Goal: Navigation & Orientation: Find specific page/section

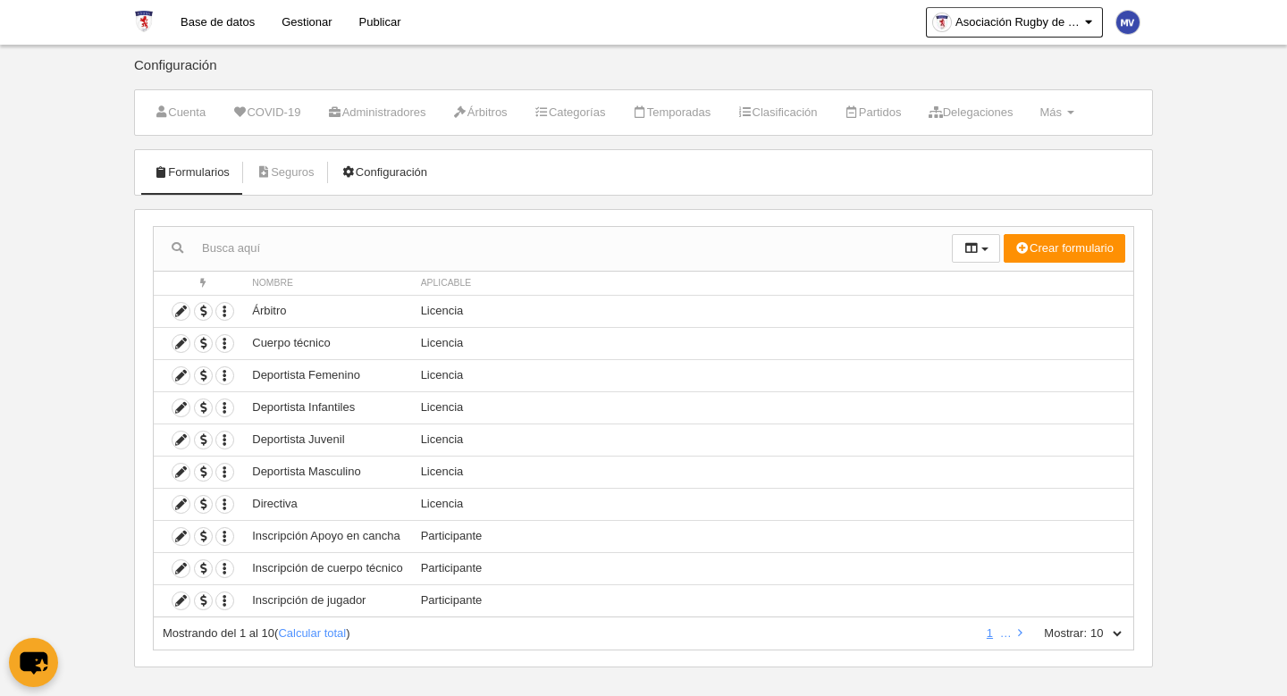
click at [396, 172] on link "Configuración" at bounding box center [384, 172] width 105 height 27
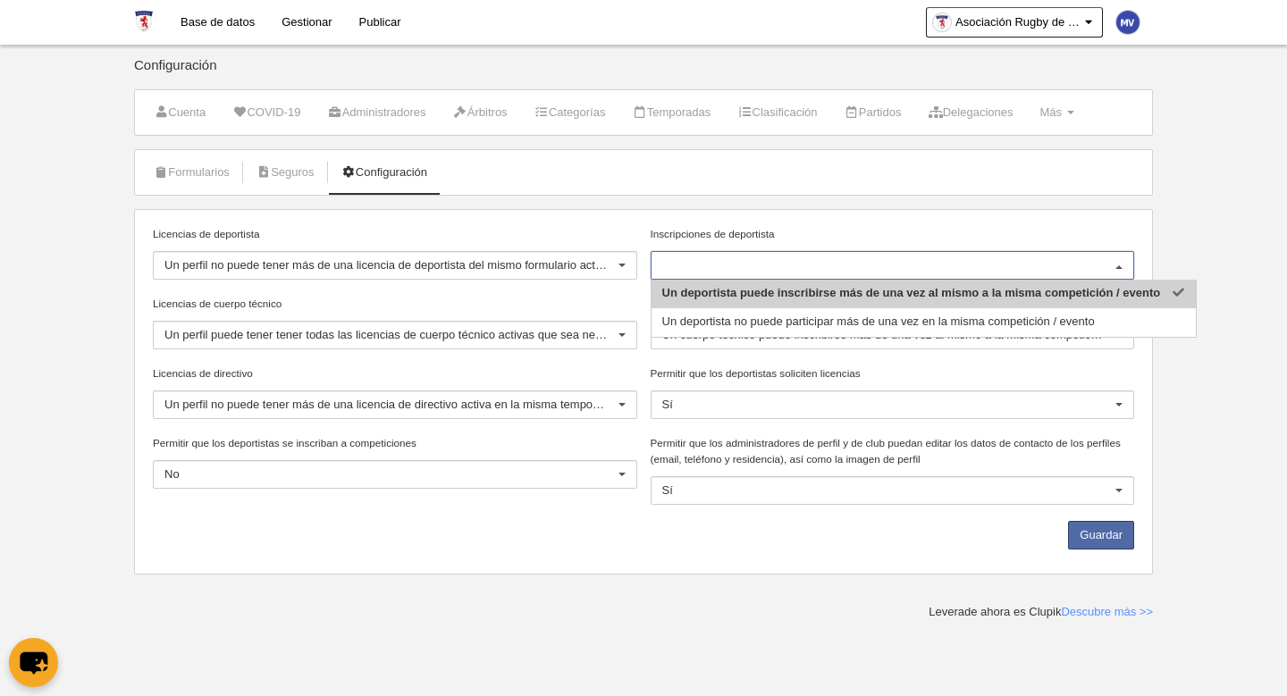
click at [1121, 272] on div at bounding box center [1119, 266] width 29 height 29
click at [1118, 262] on div at bounding box center [1119, 266] width 29 height 29
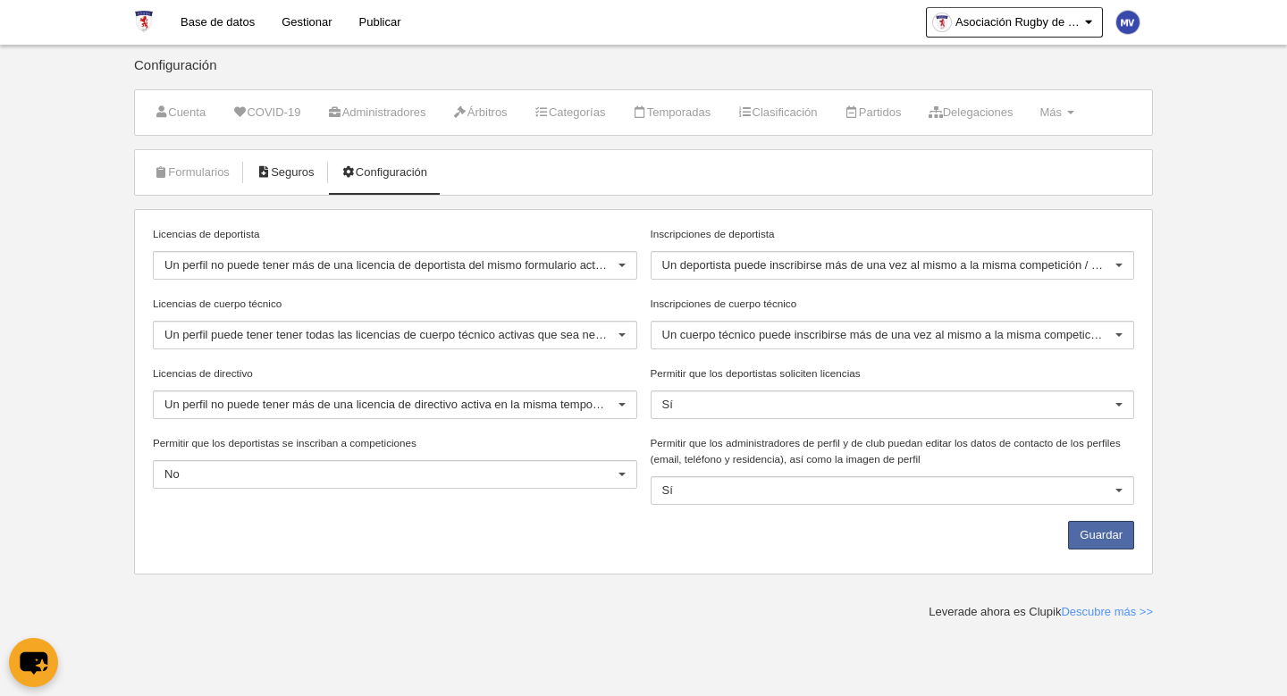
click at [307, 172] on link "Seguros" at bounding box center [286, 172] width 78 height 27
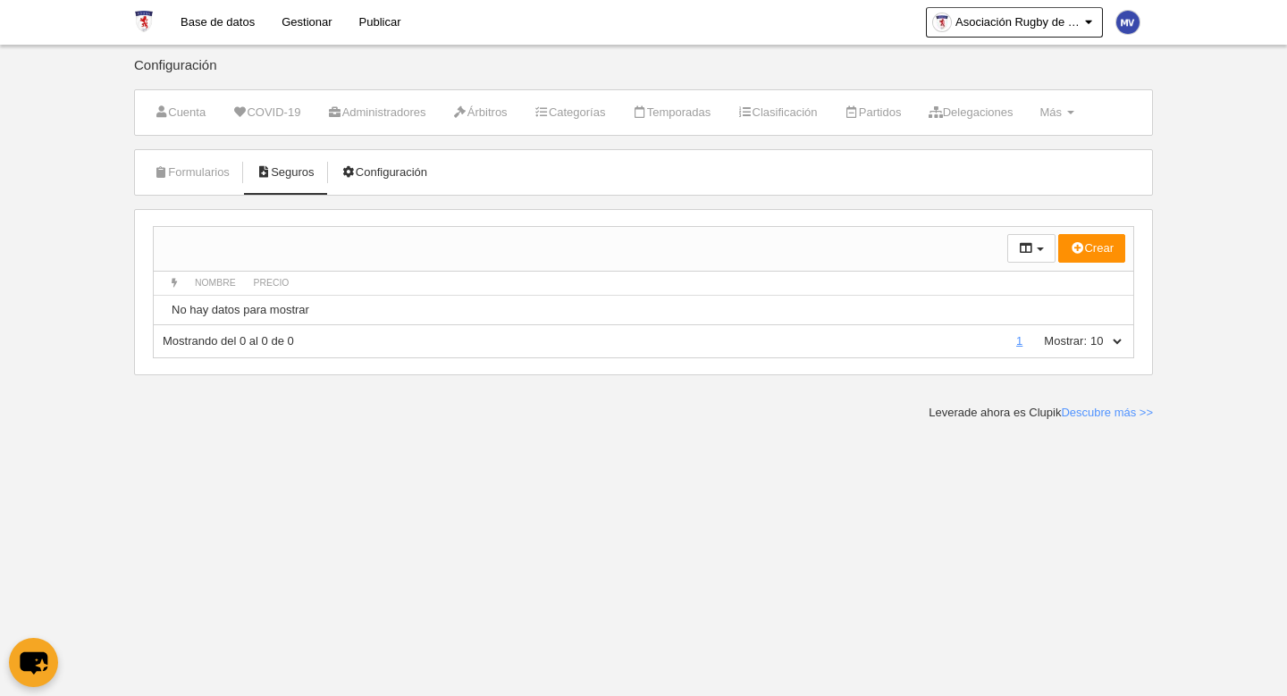
click at [365, 169] on link "Configuración" at bounding box center [384, 172] width 105 height 27
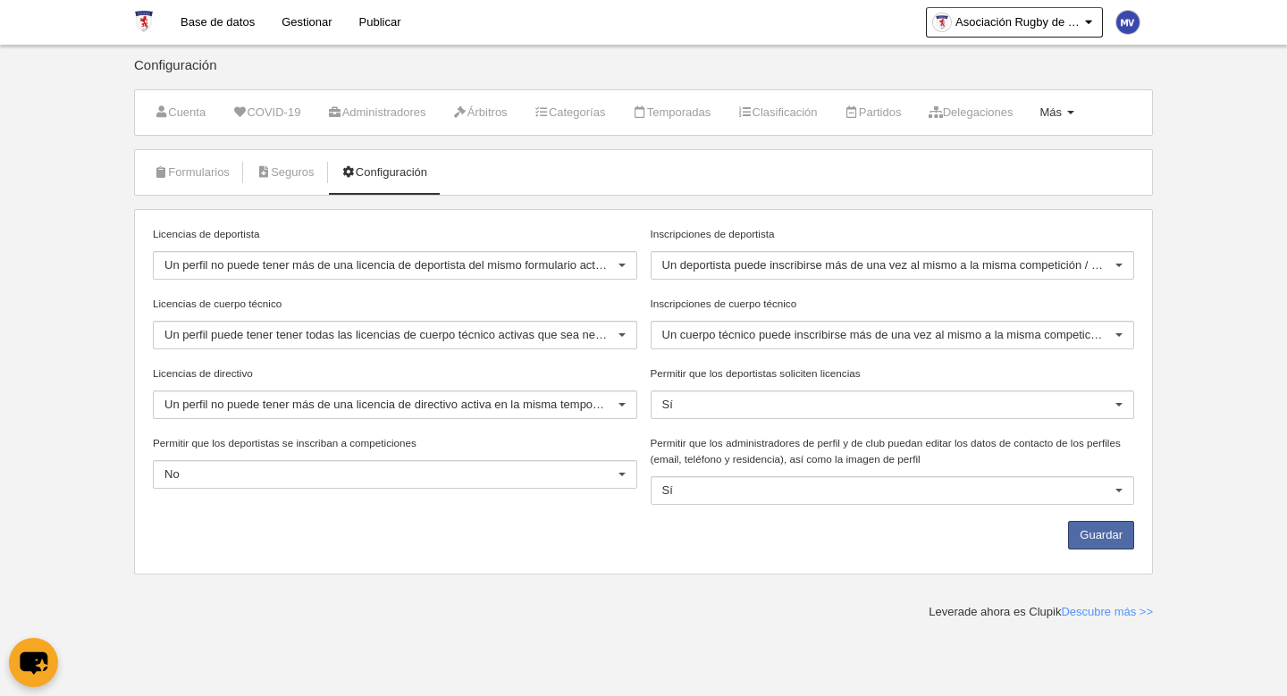
click at [1083, 111] on link "Más Menú" at bounding box center [1057, 112] width 54 height 27
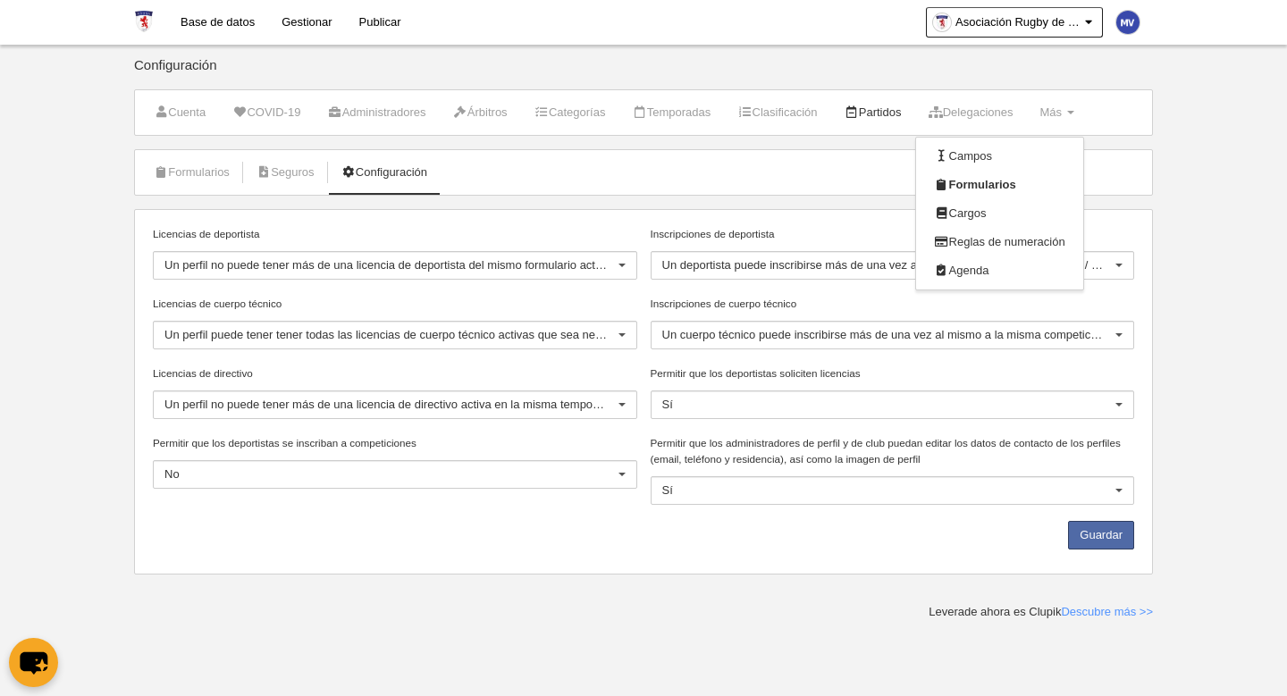
click at [900, 117] on link "Partidos" at bounding box center [873, 112] width 77 height 27
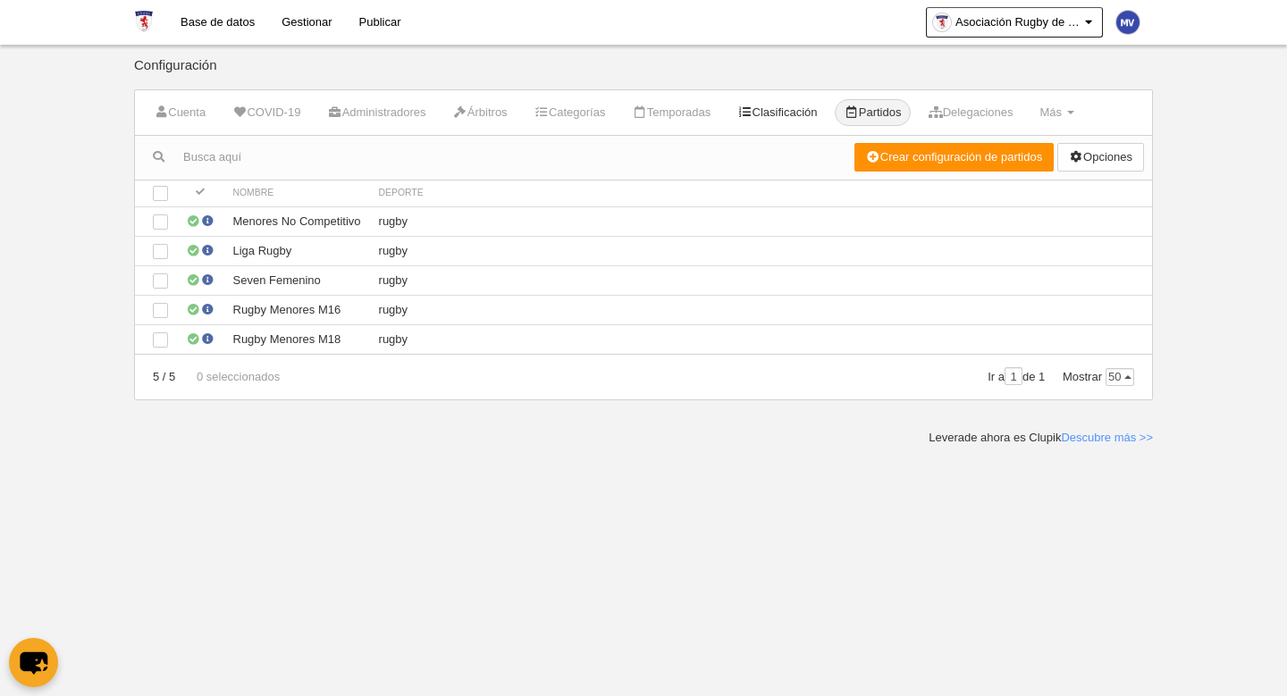
click at [782, 117] on link "Clasificación" at bounding box center [777, 112] width 99 height 27
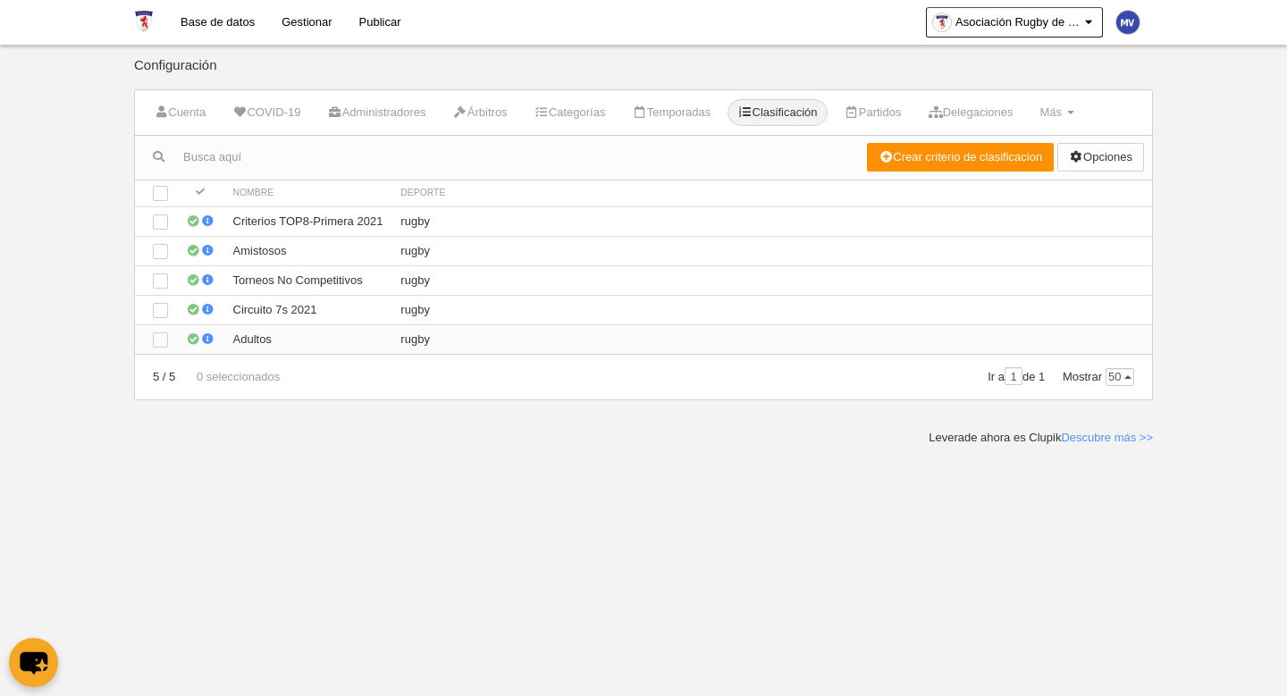
click at [352, 341] on td "Adultos" at bounding box center [308, 338] width 168 height 29
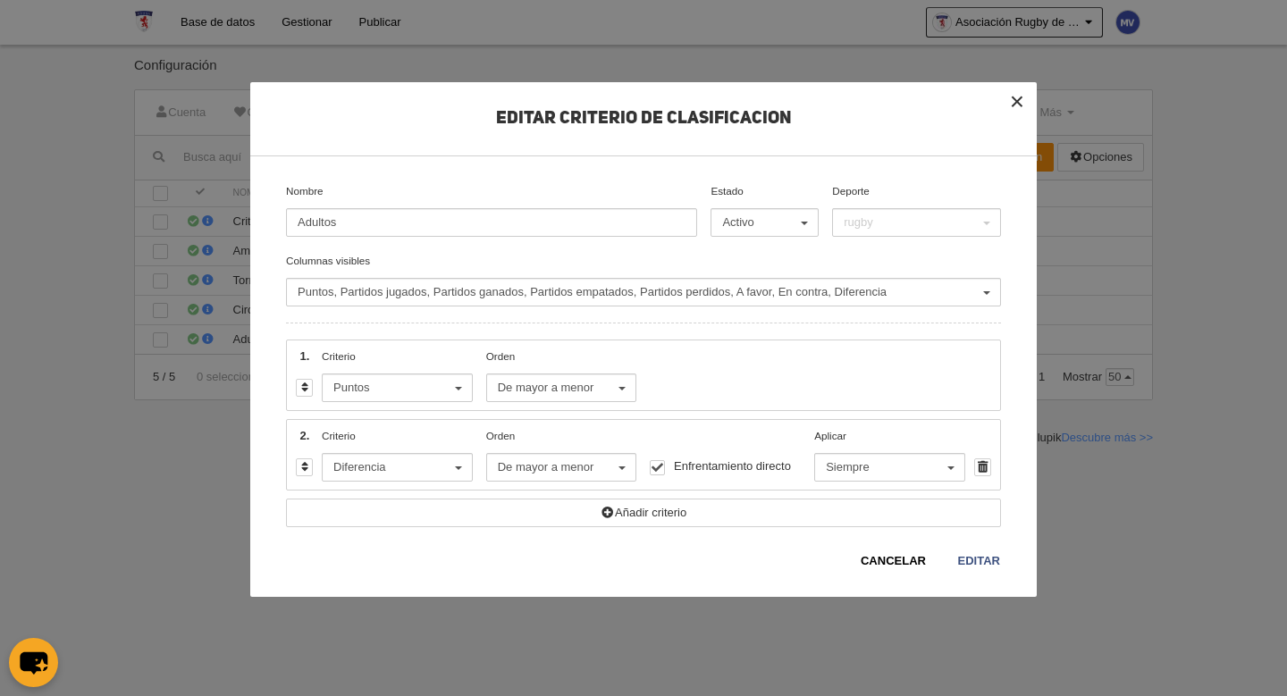
click at [1013, 109] on button "×" at bounding box center [1017, 101] width 39 height 39
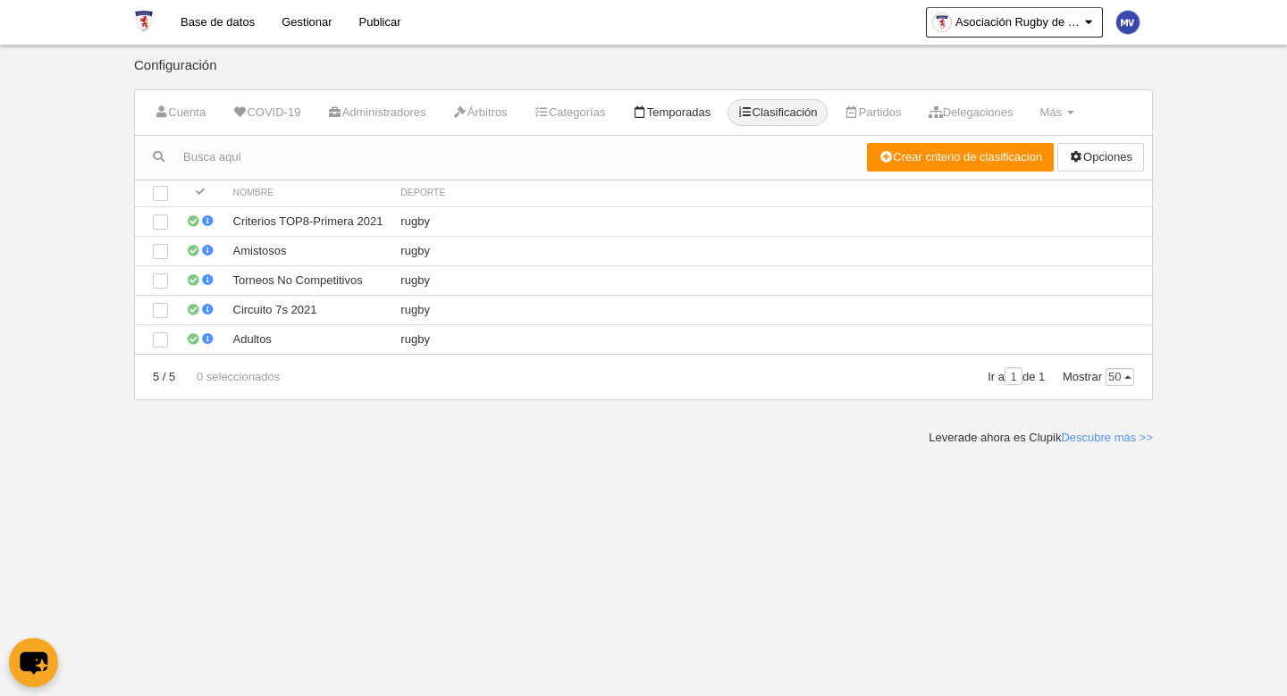
click at [669, 118] on link "Temporadas" at bounding box center [671, 112] width 98 height 27
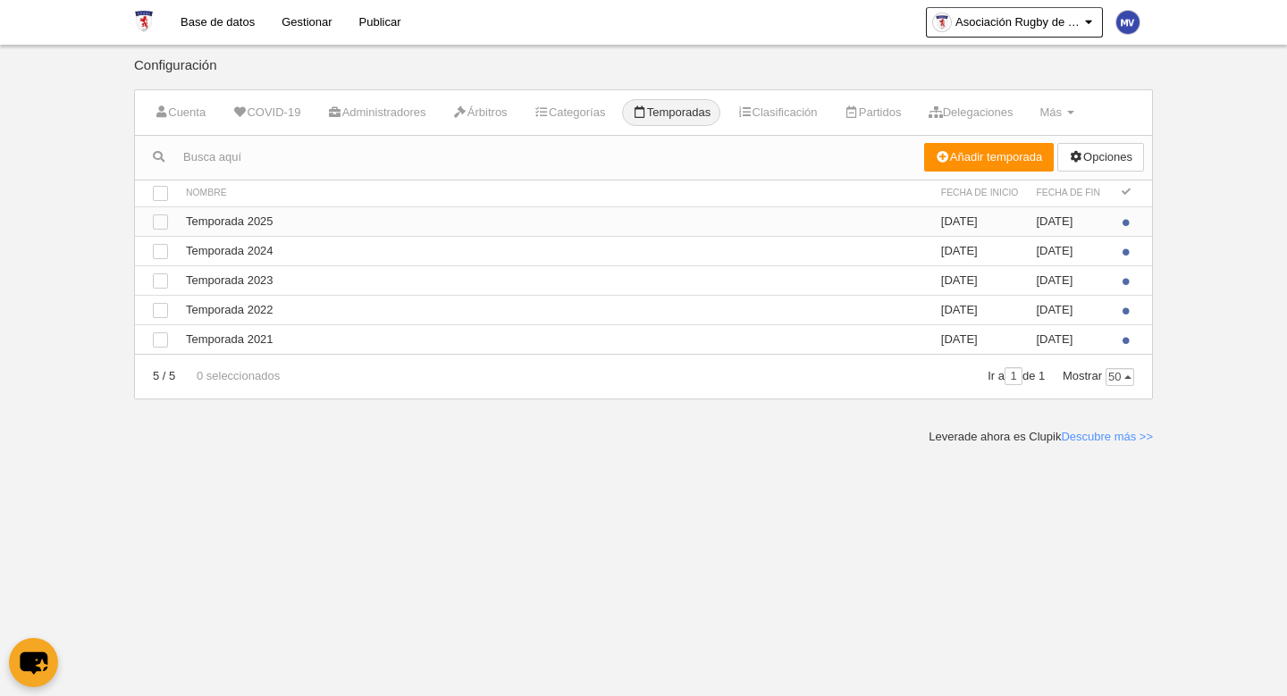
click at [265, 219] on td "Ver Temporada 2025" at bounding box center [554, 220] width 755 height 29
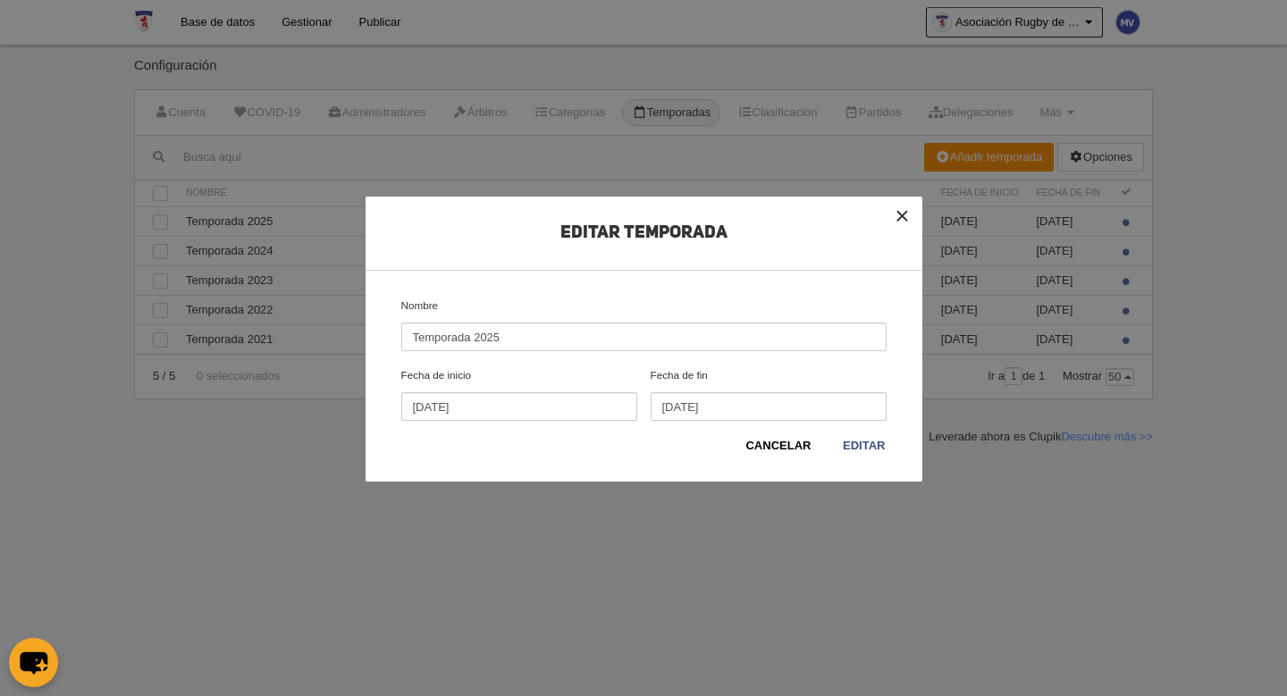
click at [895, 211] on button "×" at bounding box center [902, 216] width 39 height 39
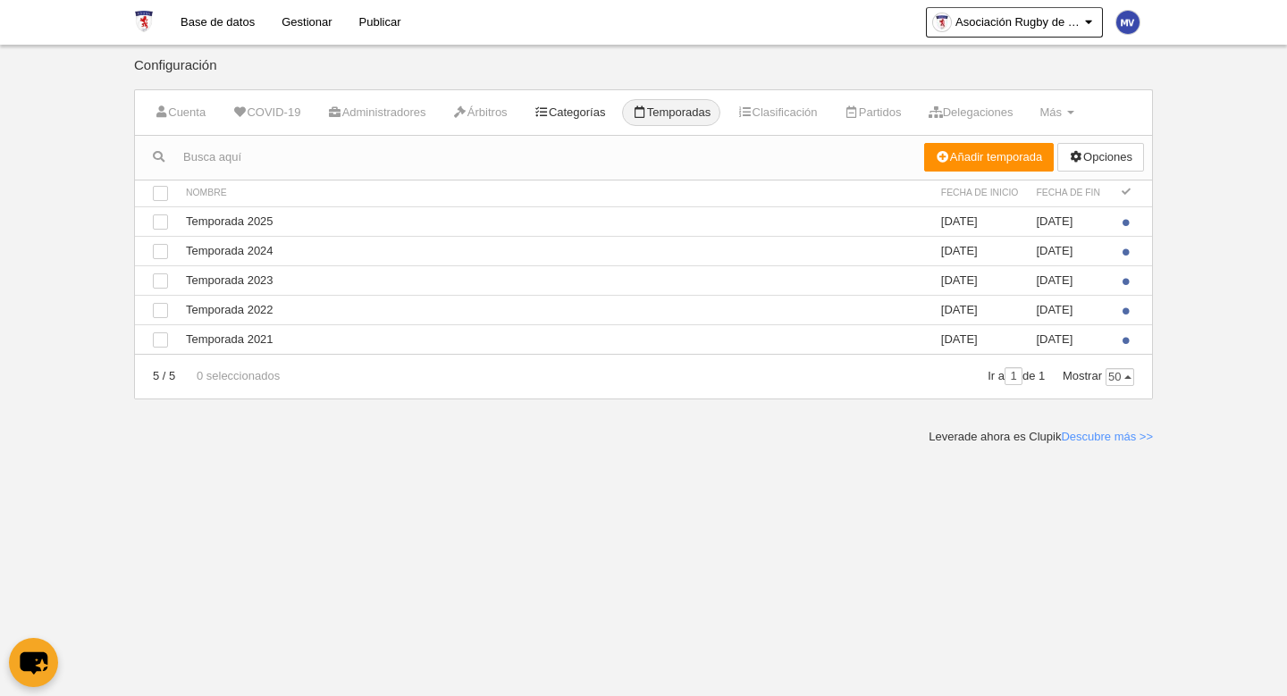
click at [590, 121] on link "Categorías" at bounding box center [570, 112] width 91 height 27
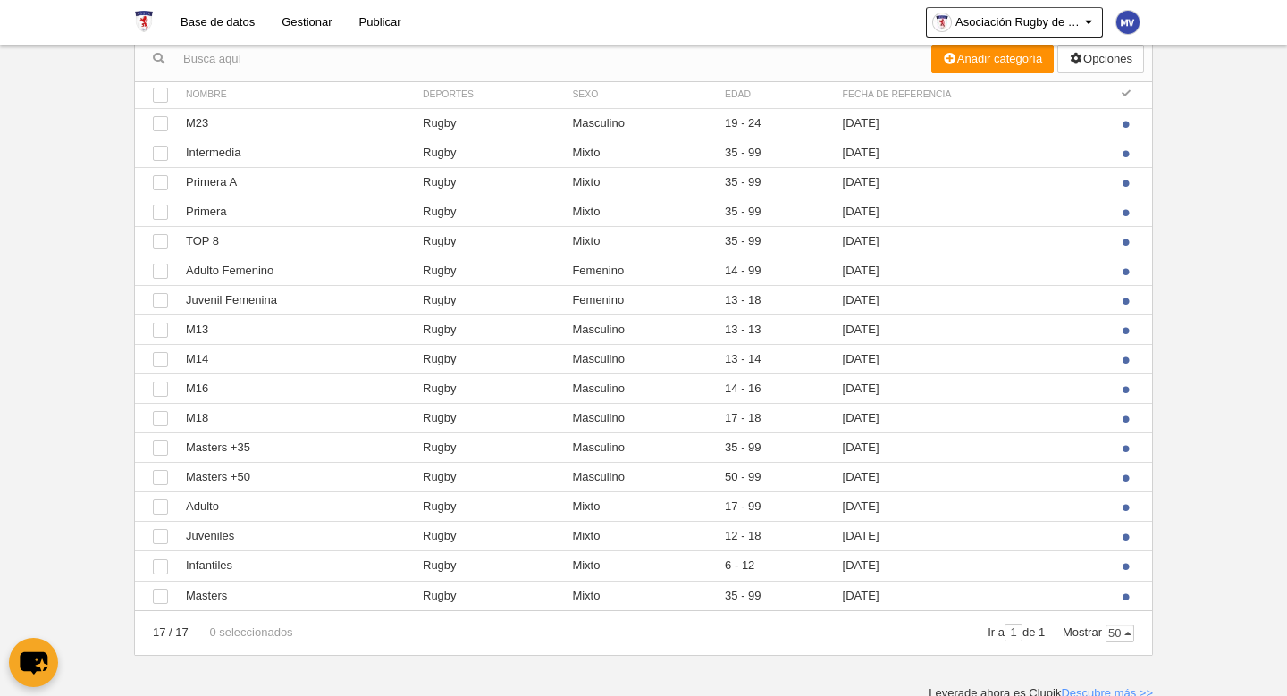
scroll to position [97, 0]
click at [274, 543] on td "Ver Juveniles" at bounding box center [295, 538] width 237 height 29
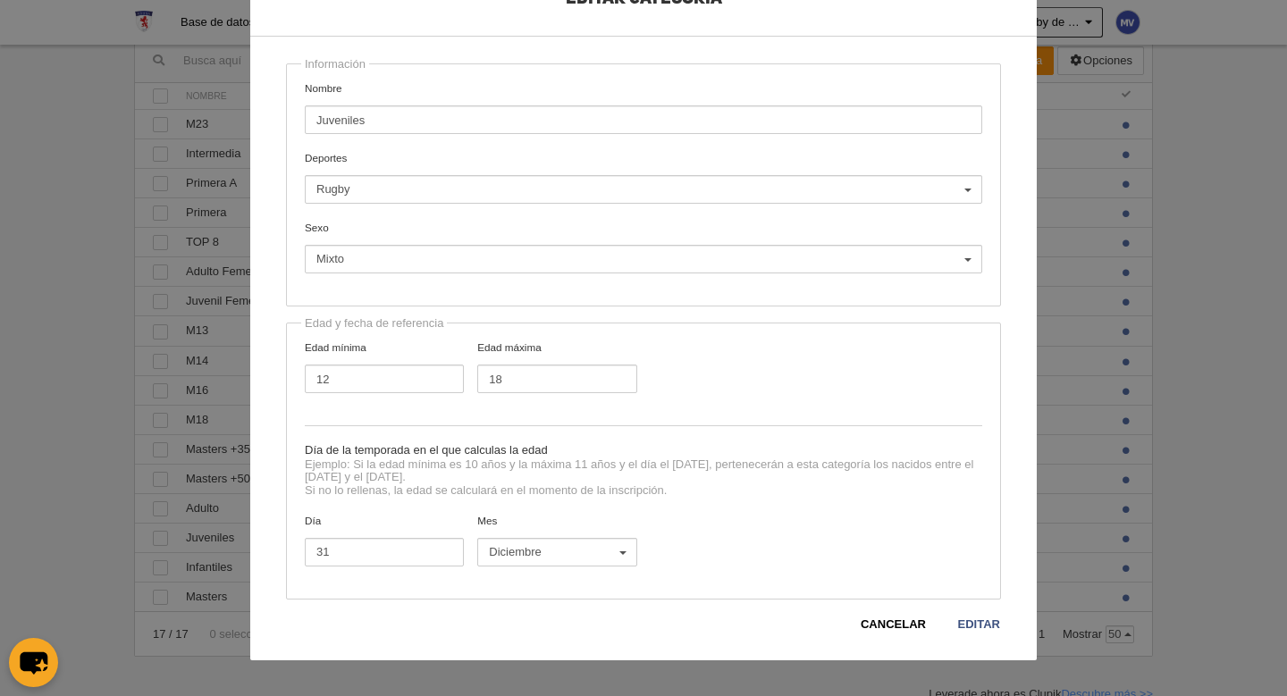
scroll to position [0, 0]
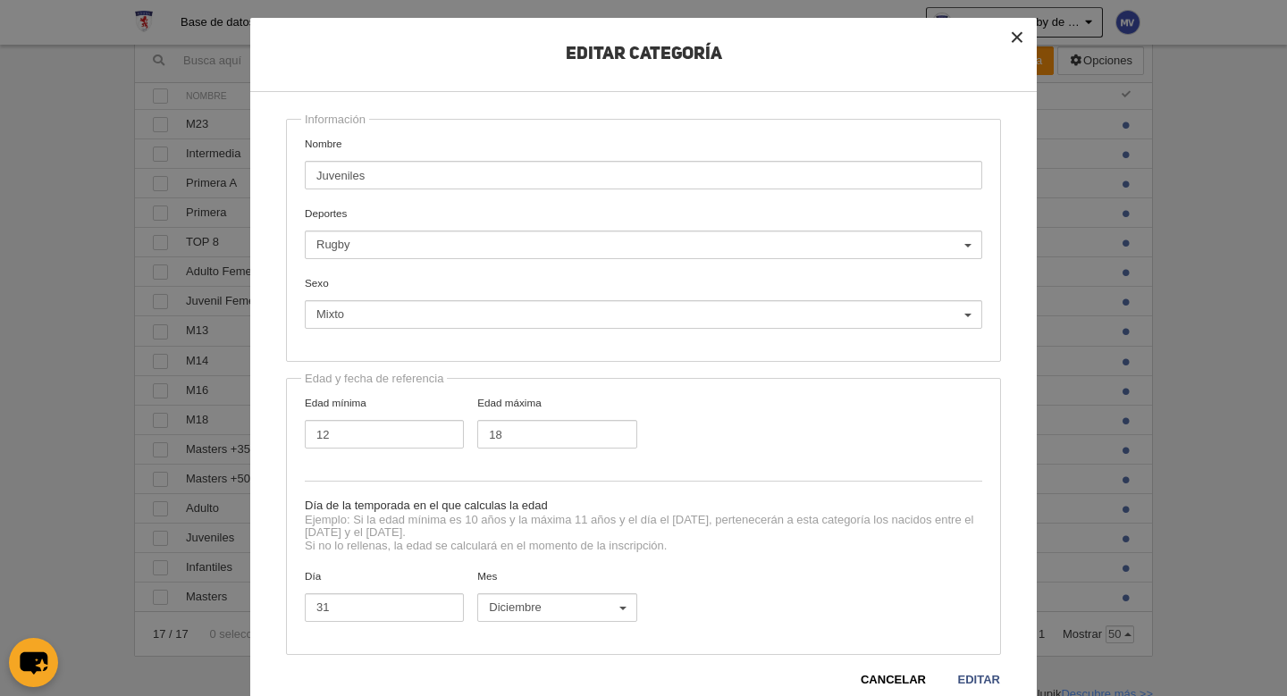
click at [1016, 41] on button "×" at bounding box center [1017, 37] width 39 height 39
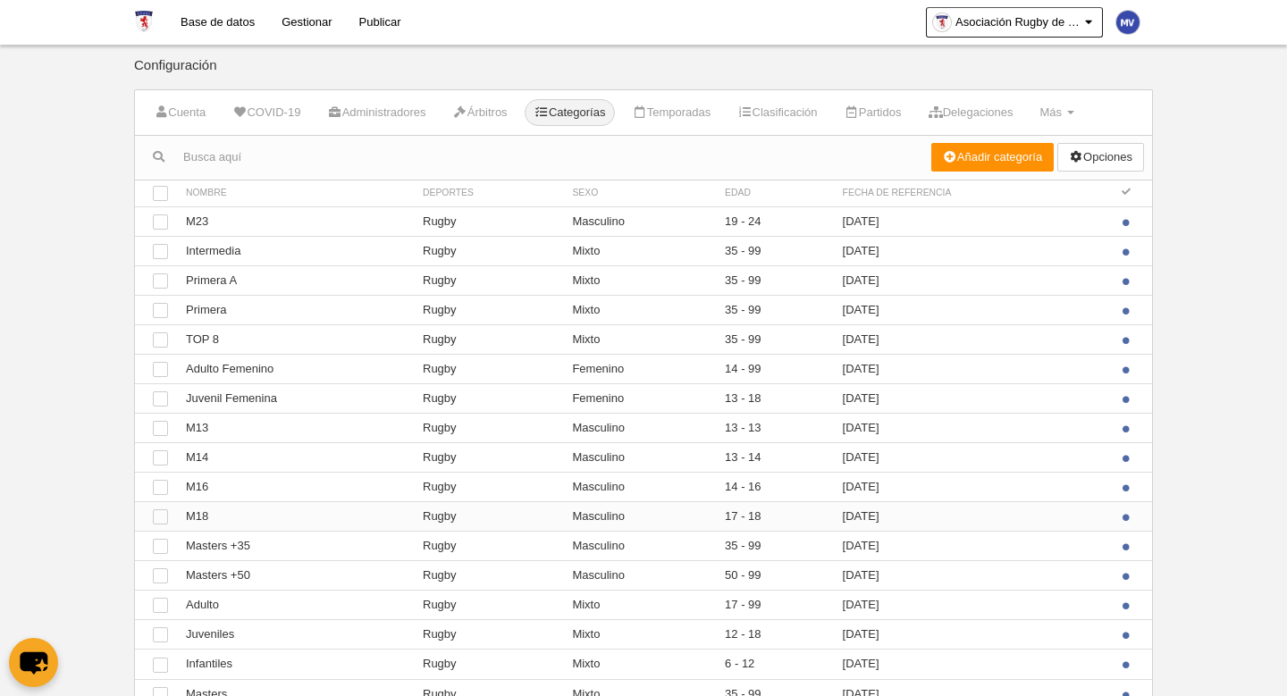
click at [366, 523] on td "Ver M18" at bounding box center [295, 516] width 237 height 29
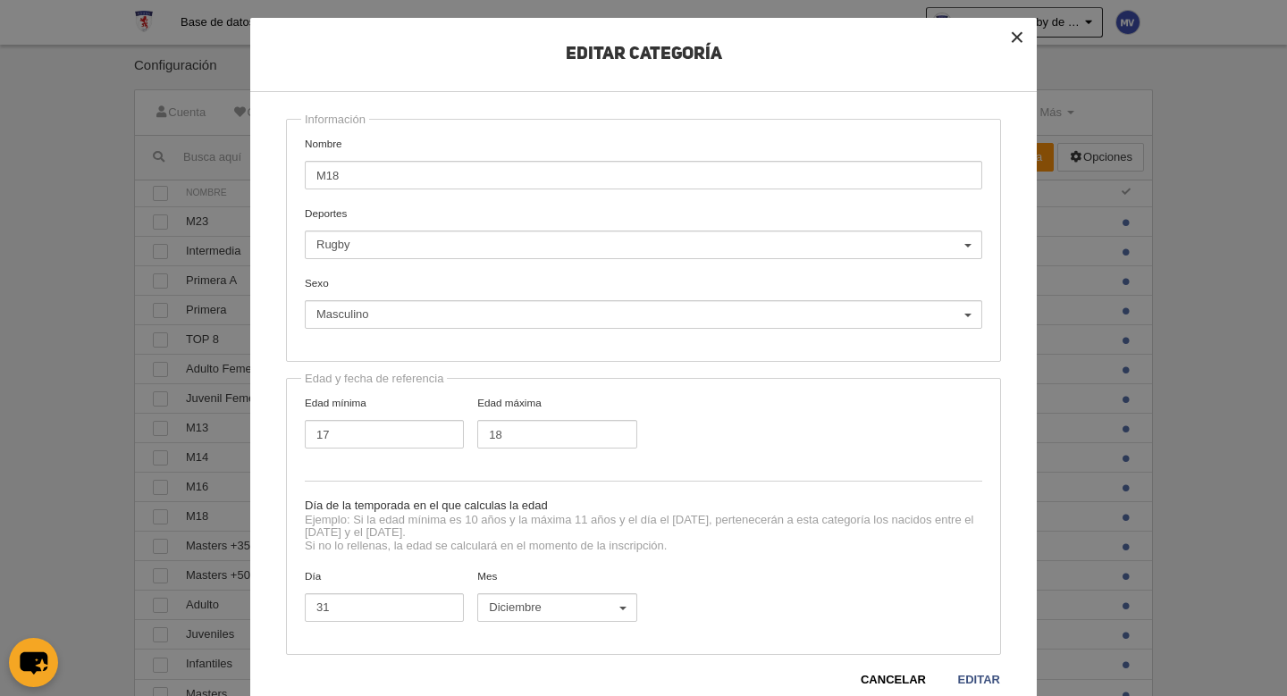
click at [1024, 42] on button "×" at bounding box center [1017, 37] width 39 height 39
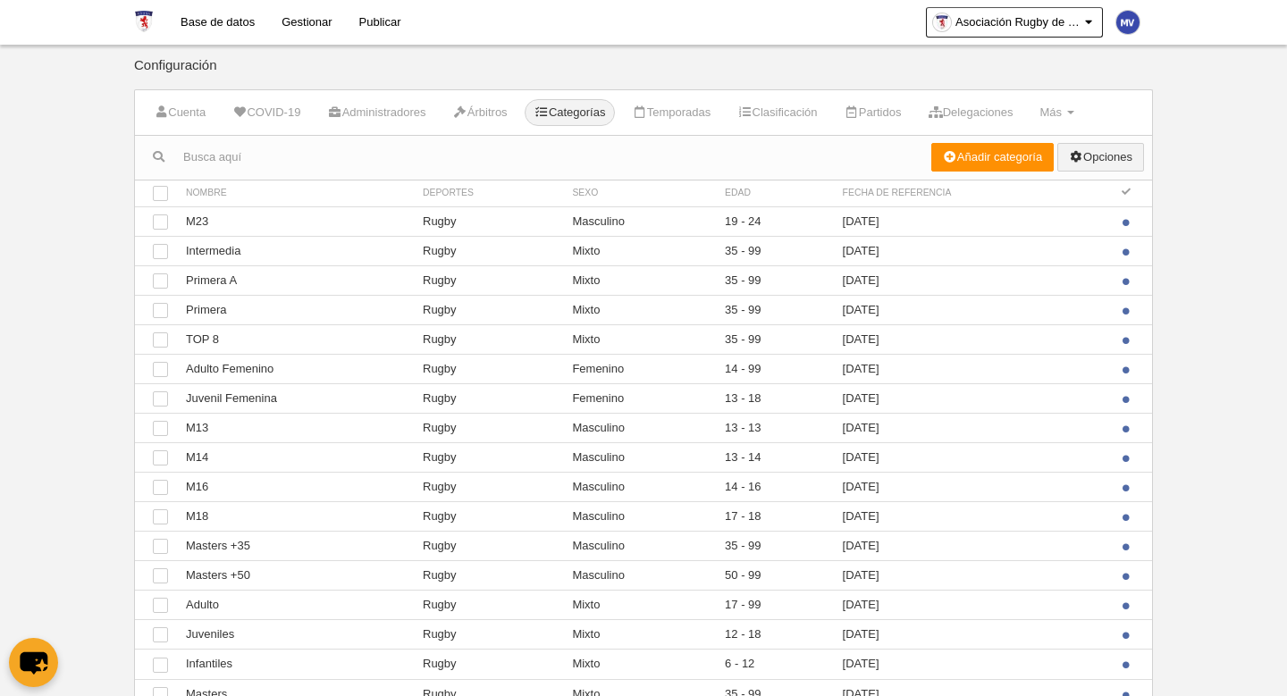
click at [1117, 161] on link "Opciones" at bounding box center [1100, 157] width 87 height 29
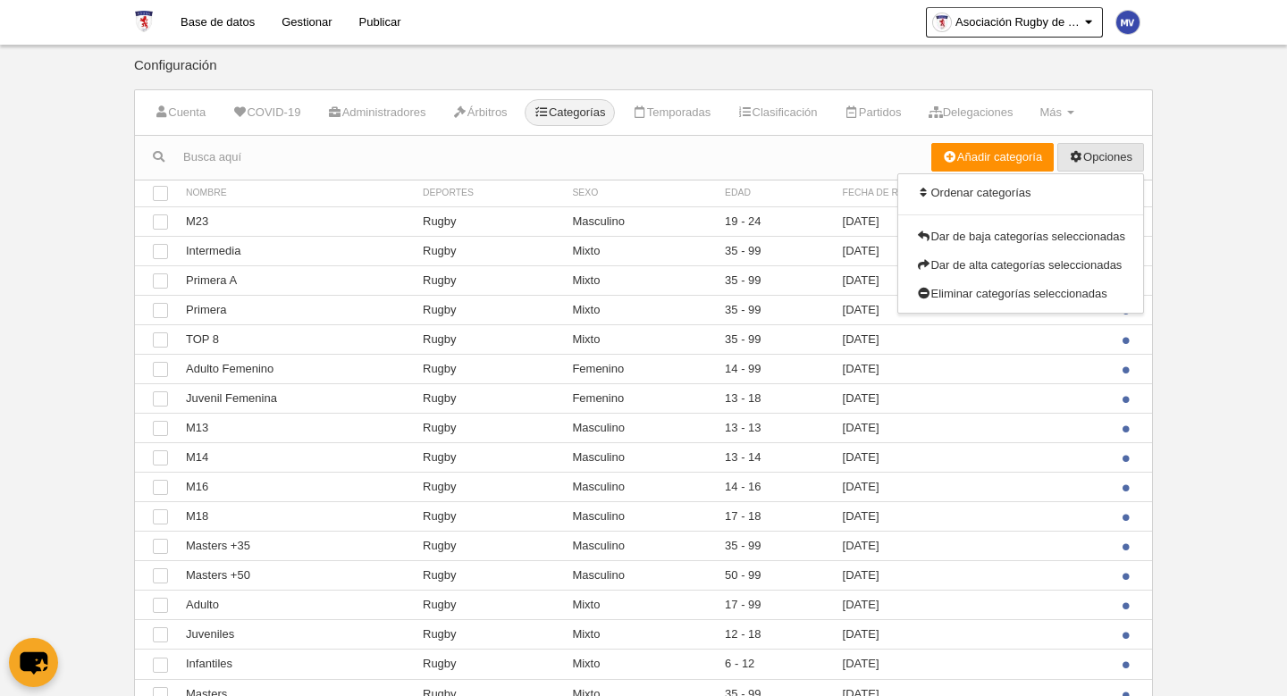
click at [1199, 163] on body "Base de datos Gestionar Publicar Asociación Rugby de Santiago Ajustes generales…" at bounding box center [643, 348] width 1287 height 696
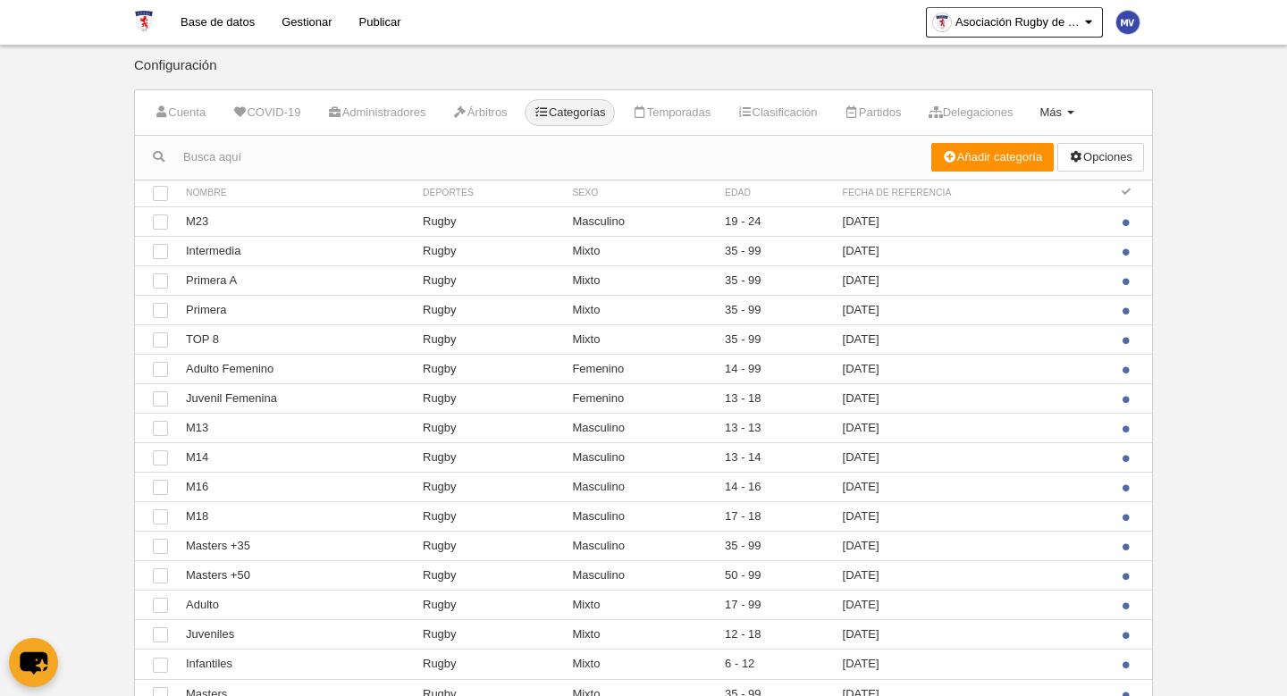
click at [1083, 114] on link "Más Menú" at bounding box center [1057, 112] width 54 height 27
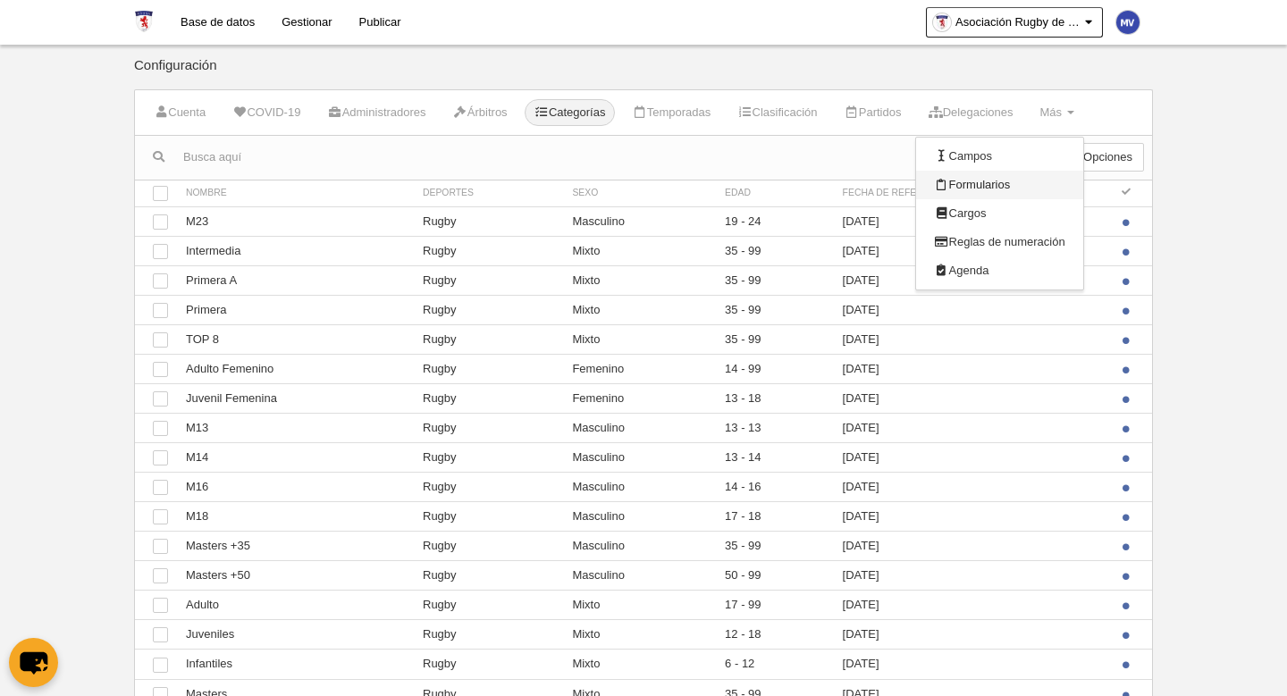
click at [1023, 189] on link "Formularios" at bounding box center [999, 185] width 166 height 29
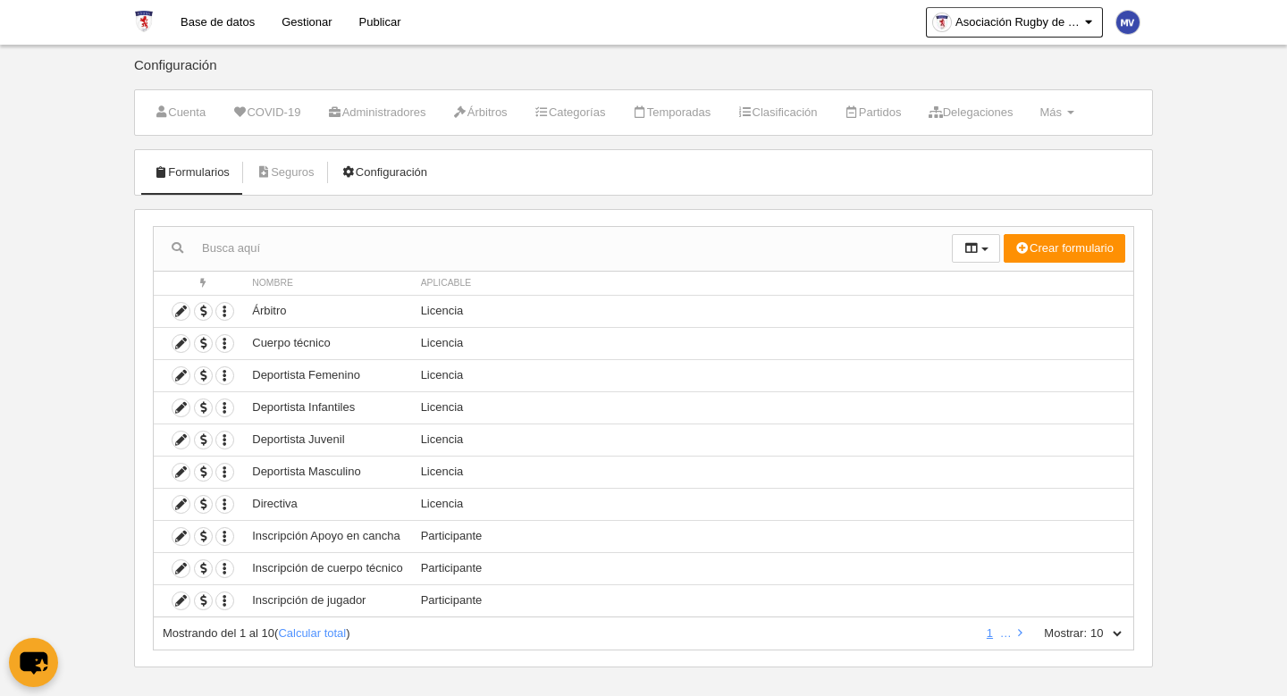
click at [396, 177] on link "Configuración" at bounding box center [384, 172] width 105 height 27
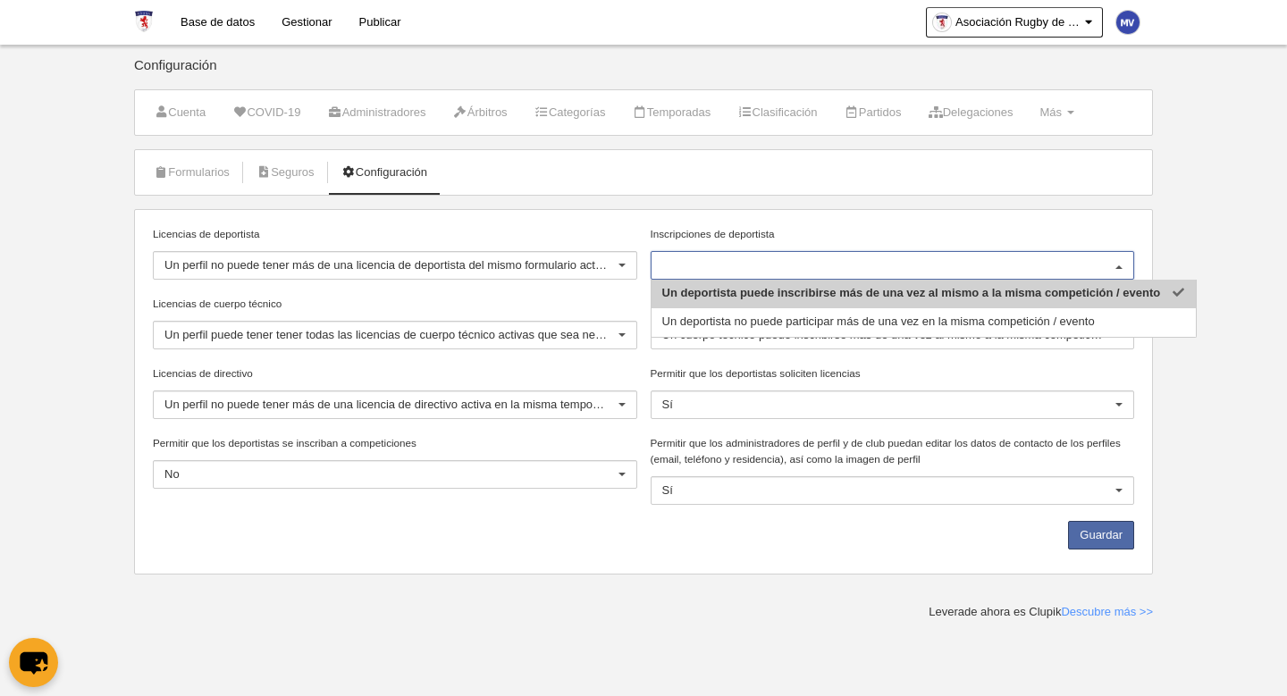
click at [1114, 257] on div at bounding box center [1119, 266] width 29 height 29
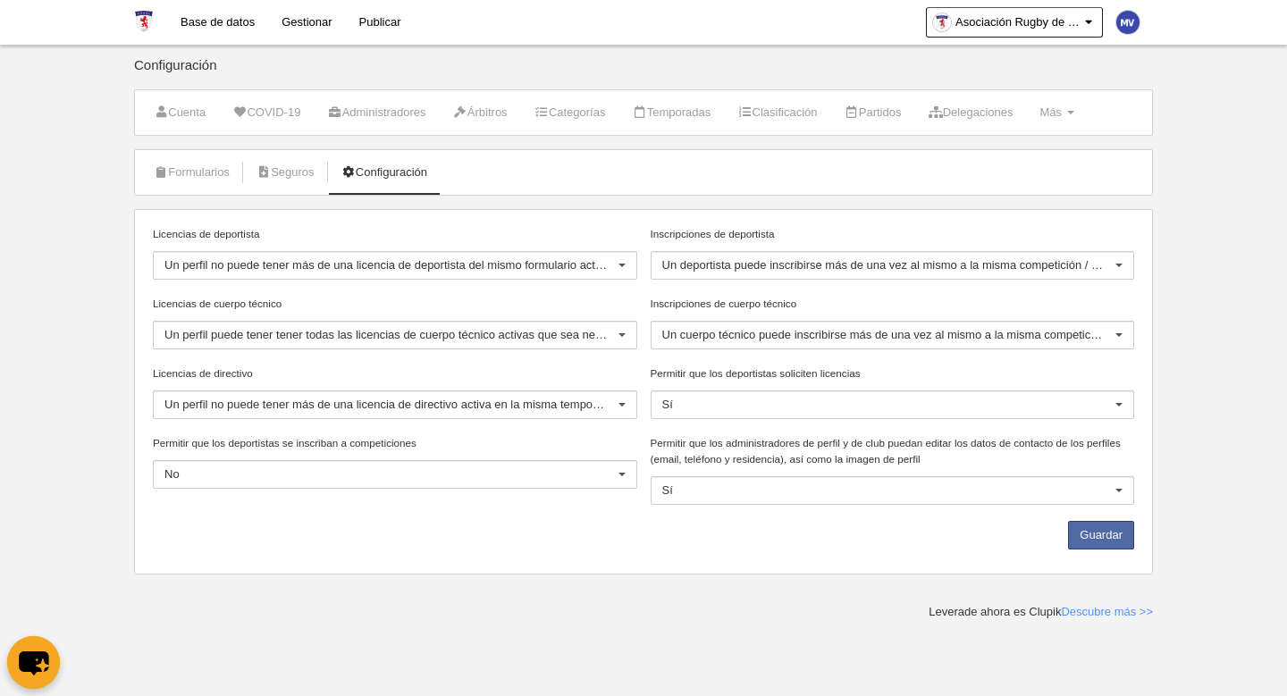
click at [47, 658] on icon "chat-button" at bounding box center [33, 662] width 53 height 53
